Goal: Information Seeking & Learning: Stay updated

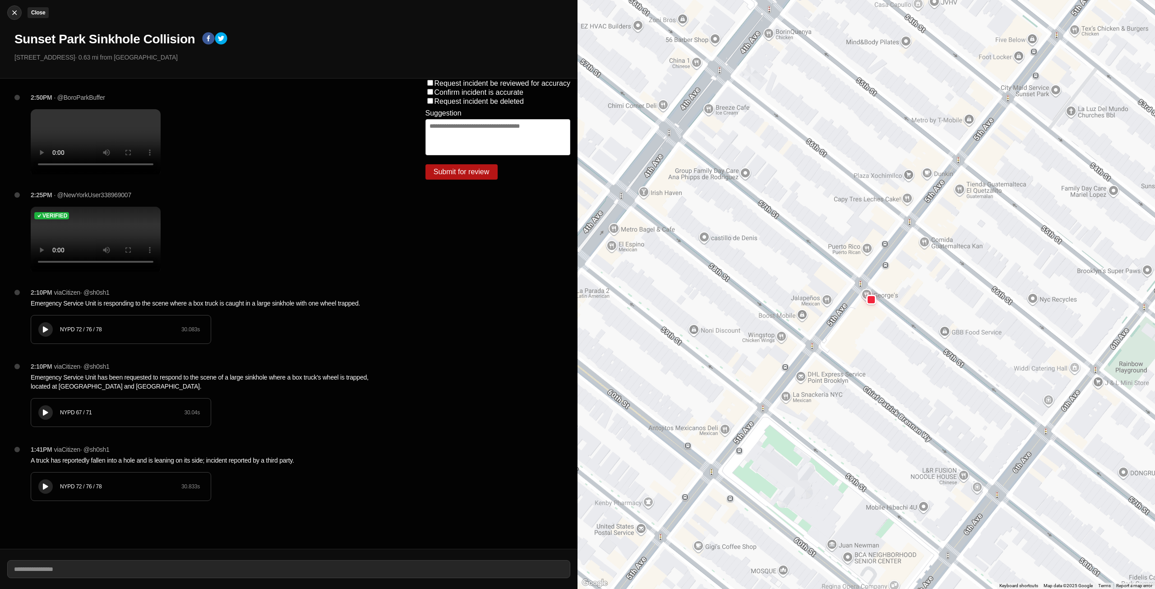
click at [16, 10] on img at bounding box center [14, 12] width 9 height 9
select select "*"
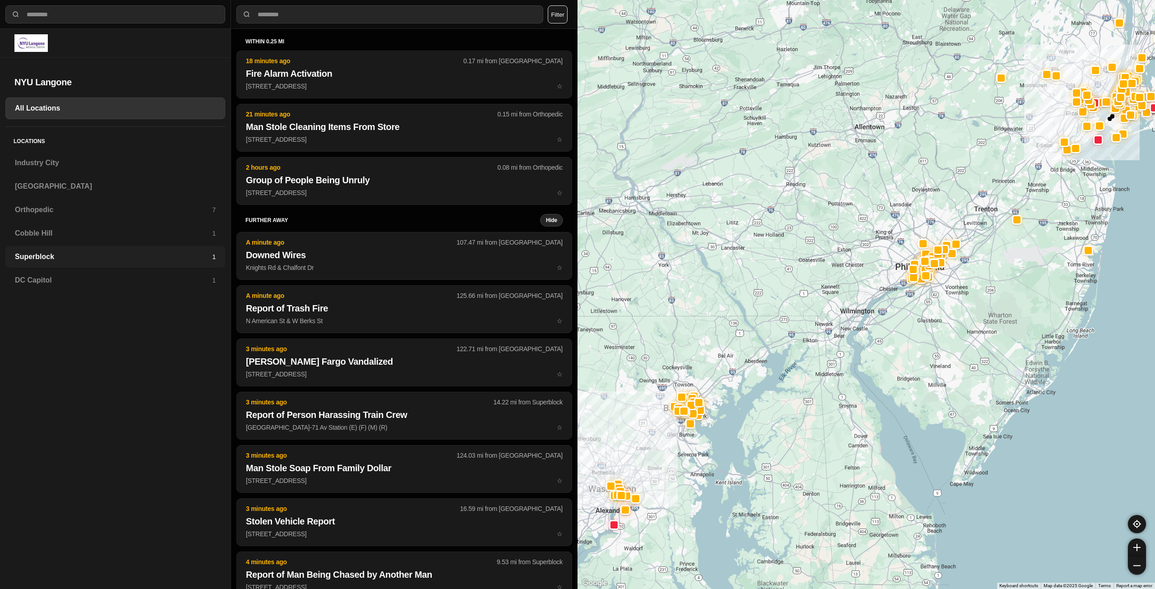
click at [42, 250] on div "Superblock 1" at bounding box center [115, 257] width 220 height 22
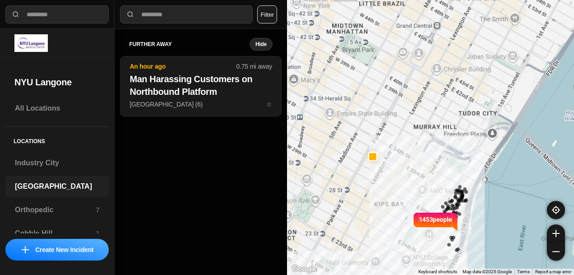
click at [17, 183] on h3 "[GEOGRAPHIC_DATA]" at bounding box center [57, 186] width 84 height 11
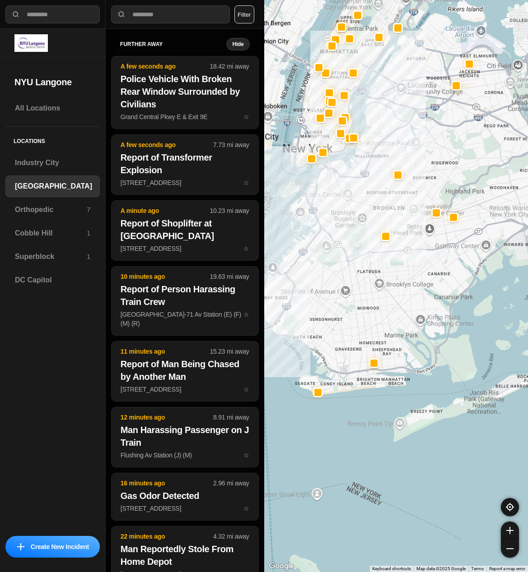
drag, startPoint x: 345, startPoint y: 268, endPoint x: 363, endPoint y: 252, distance: 24.0
click at [262, 242] on div "**********" at bounding box center [264, 286] width 528 height 572
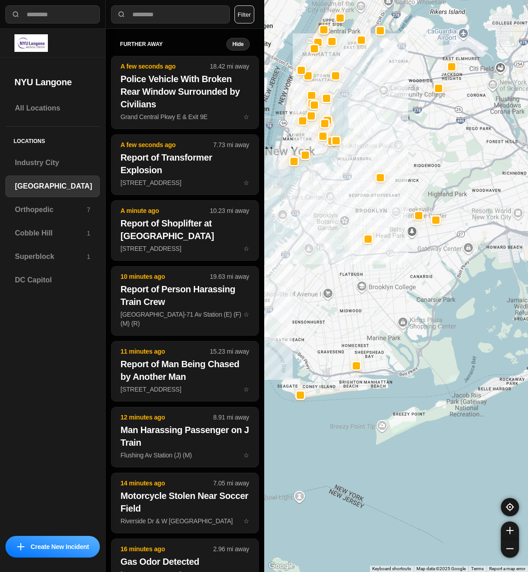
drag, startPoint x: 387, startPoint y: 257, endPoint x: 373, endPoint y: 257, distance: 14.0
click at [373, 257] on div at bounding box center [396, 286] width 264 height 572
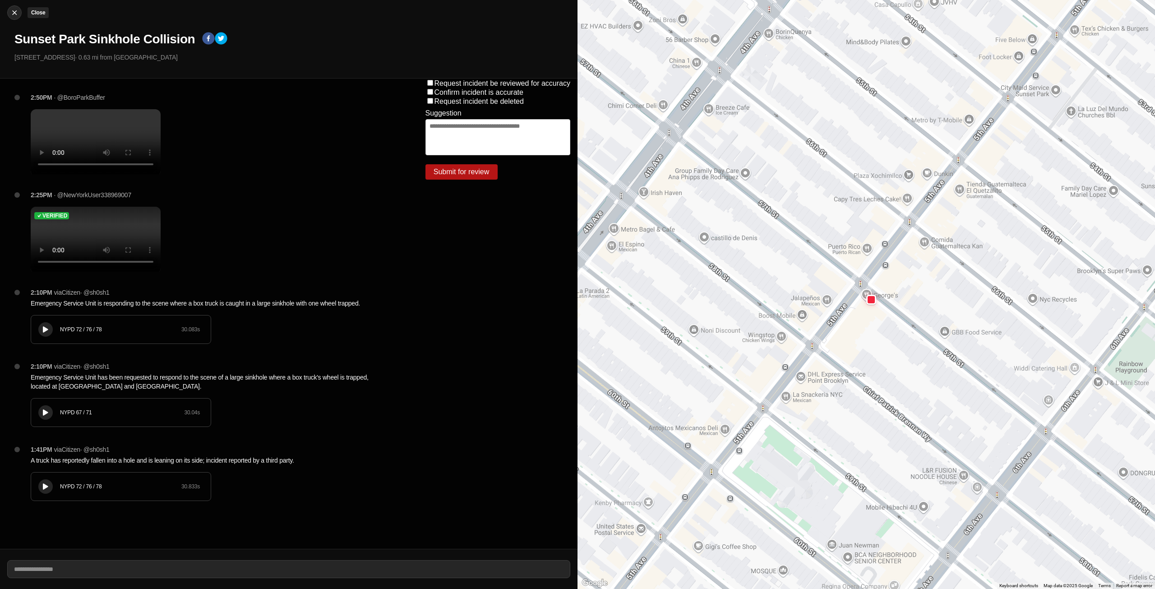
click at [12, 14] on img at bounding box center [14, 12] width 9 height 9
select select "*"
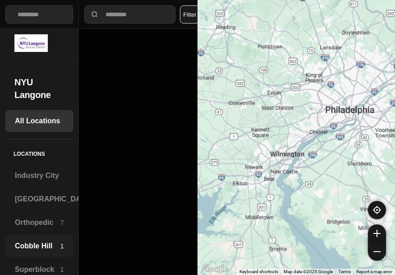
click at [40, 247] on h3 "Cobble Hill" at bounding box center [38, 246] width 46 height 11
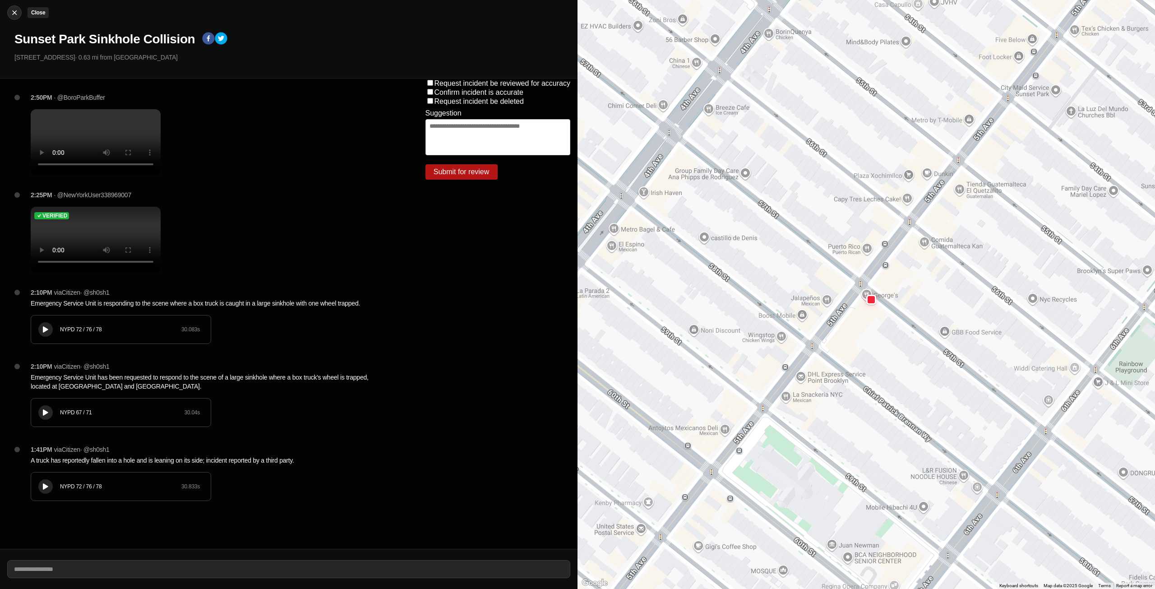
click at [13, 14] on img at bounding box center [14, 12] width 9 height 9
select select "*"
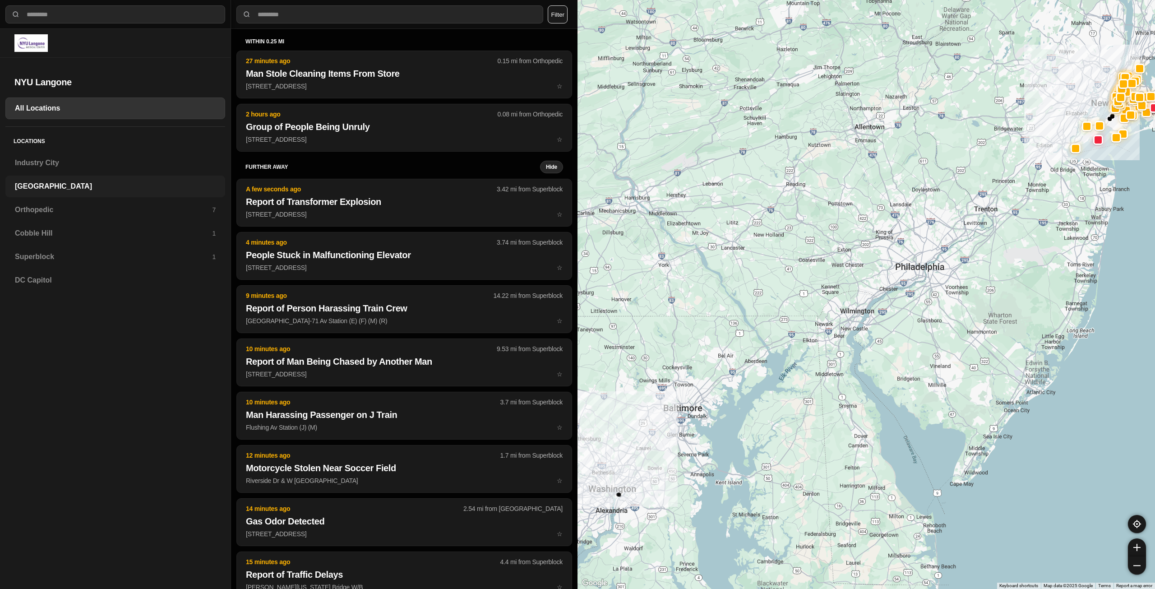
click at [32, 187] on h3 "[GEOGRAPHIC_DATA]" at bounding box center [115, 186] width 201 height 11
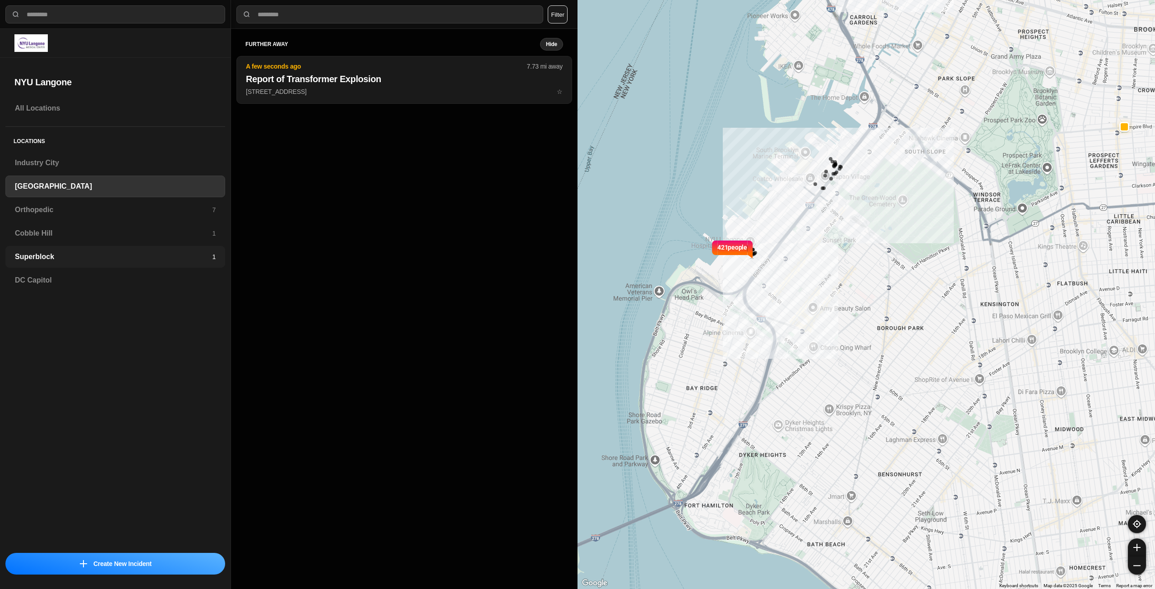
click at [35, 253] on h3 "Superblock" at bounding box center [113, 256] width 197 height 11
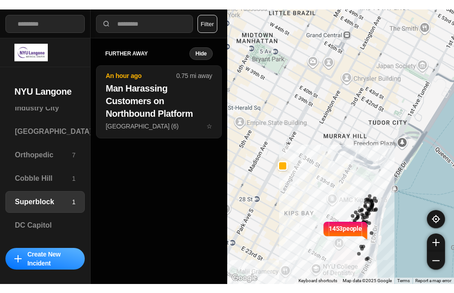
scroll to position [65, 0]
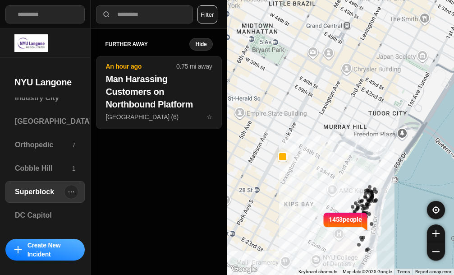
click at [41, 191] on h3 "Superblock" at bounding box center [39, 191] width 49 height 11
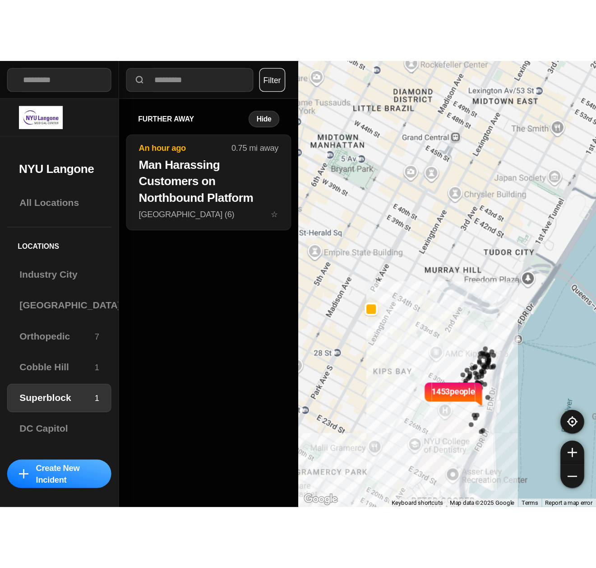
scroll to position [0, 0]
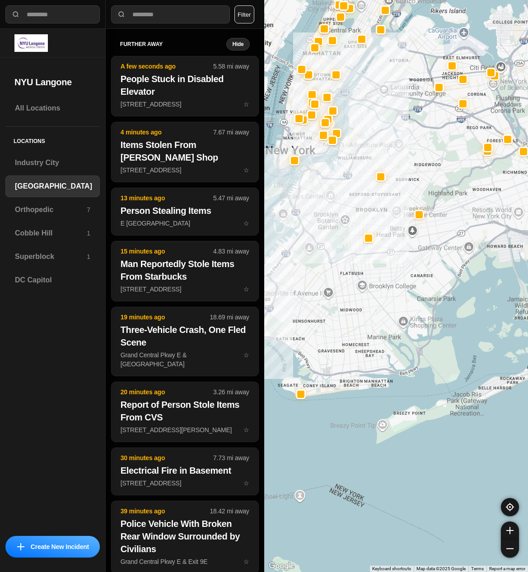
select select "*"
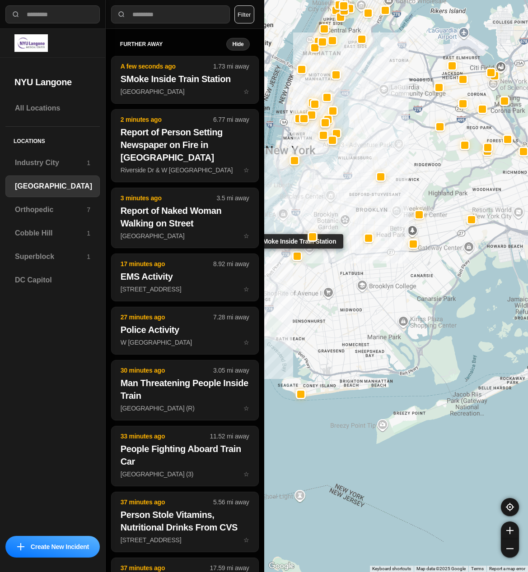
select select "*"
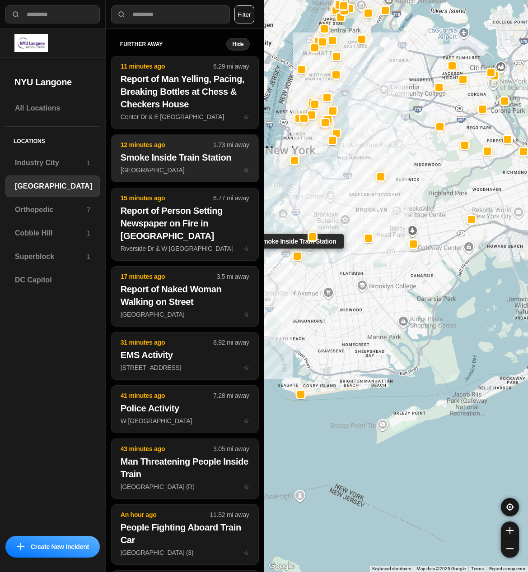
click at [179, 159] on h2 "Smoke Inside Train Station" at bounding box center [185, 157] width 129 height 13
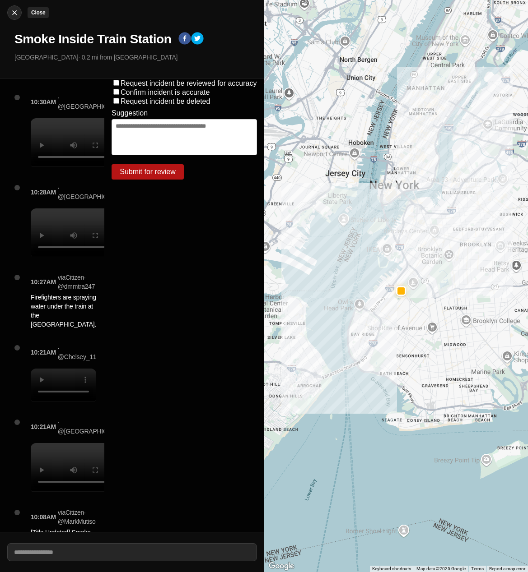
click at [14, 13] on img at bounding box center [14, 12] width 9 height 9
select select "*"
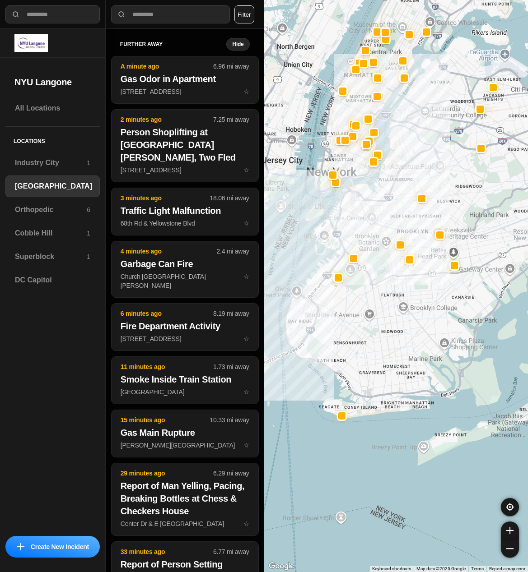
drag, startPoint x: 353, startPoint y: 279, endPoint x: 337, endPoint y: 305, distance: 30.4
click at [337, 305] on div at bounding box center [396, 286] width 264 height 572
